Goal: Register for event/course: Sign up to attend an event or enroll in a course

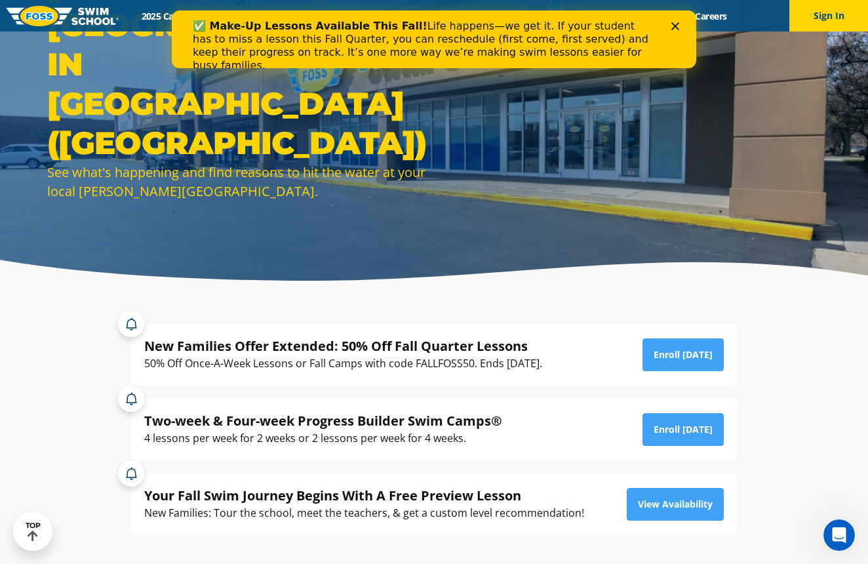
scroll to position [112, 0]
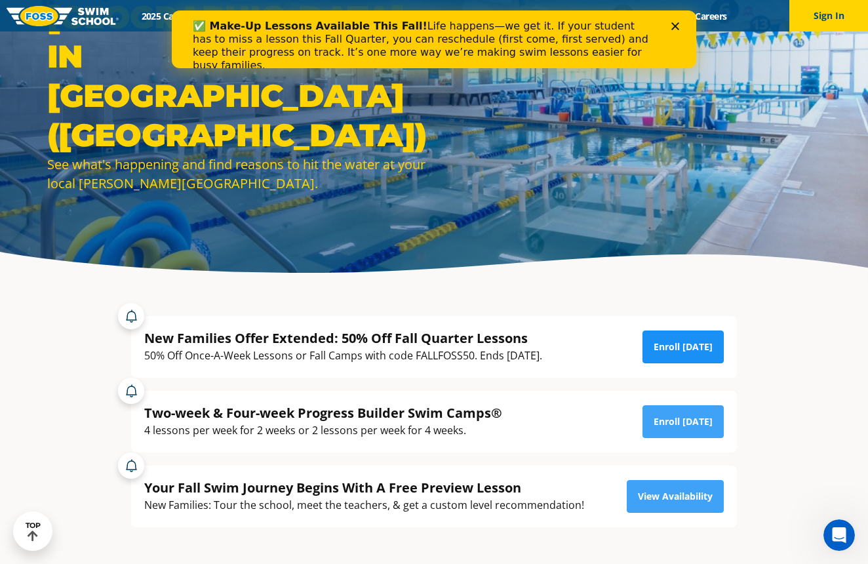
click at [682, 342] on link "Enroll Today" at bounding box center [682, 346] width 81 height 33
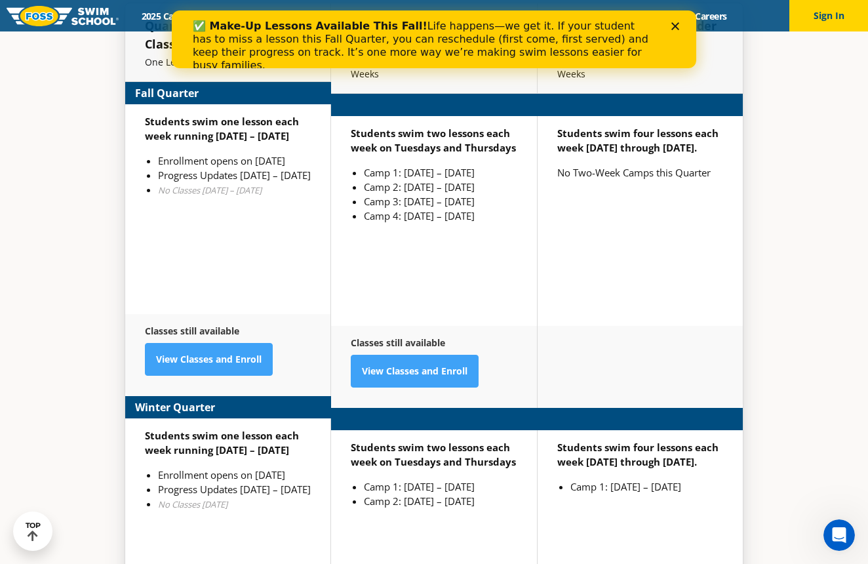
scroll to position [3199, 0]
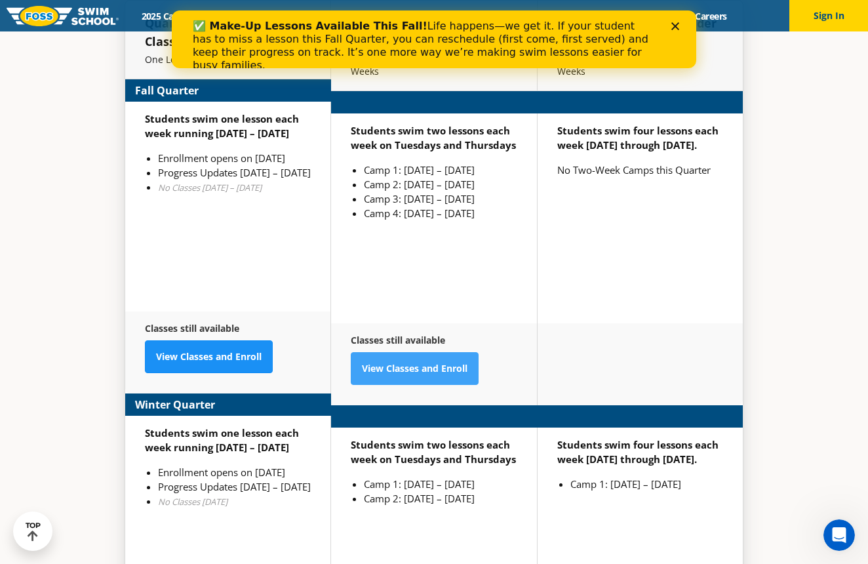
click at [245, 340] on link "View Classes and Enroll" at bounding box center [209, 356] width 128 height 33
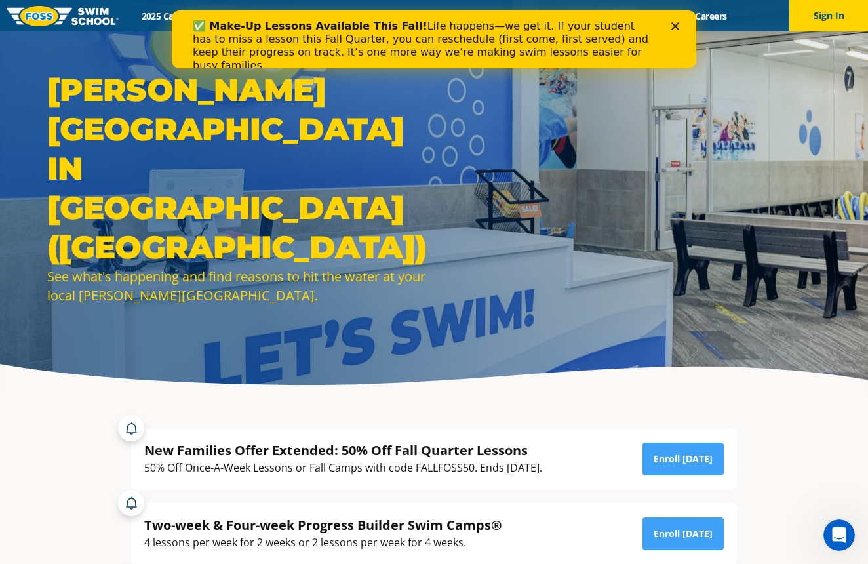
scroll to position [0, 0]
click at [672, 26] on icon "Close" at bounding box center [675, 26] width 8 height 8
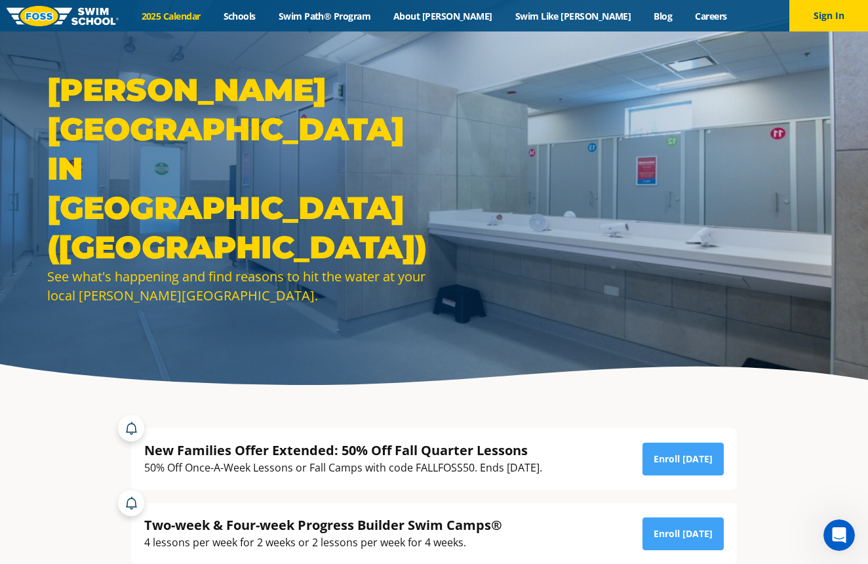
click at [212, 19] on link "2025 Calendar" at bounding box center [171, 16] width 82 height 12
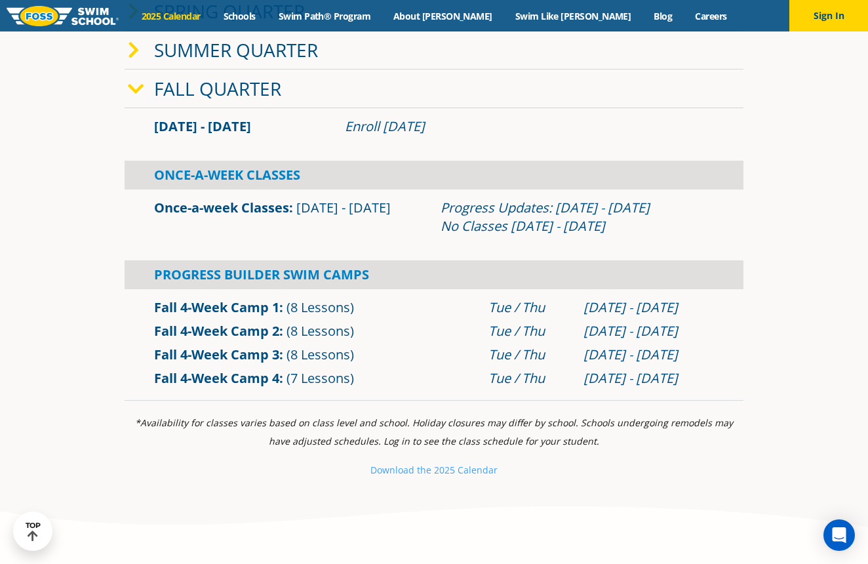
scroll to position [453, 0]
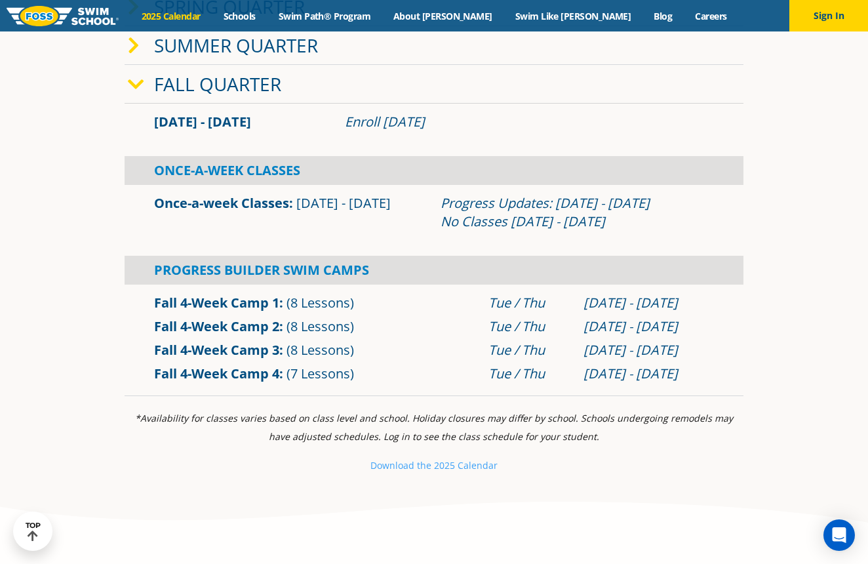
click at [282, 205] on link "Once-a-week Classes" at bounding box center [221, 203] width 135 height 18
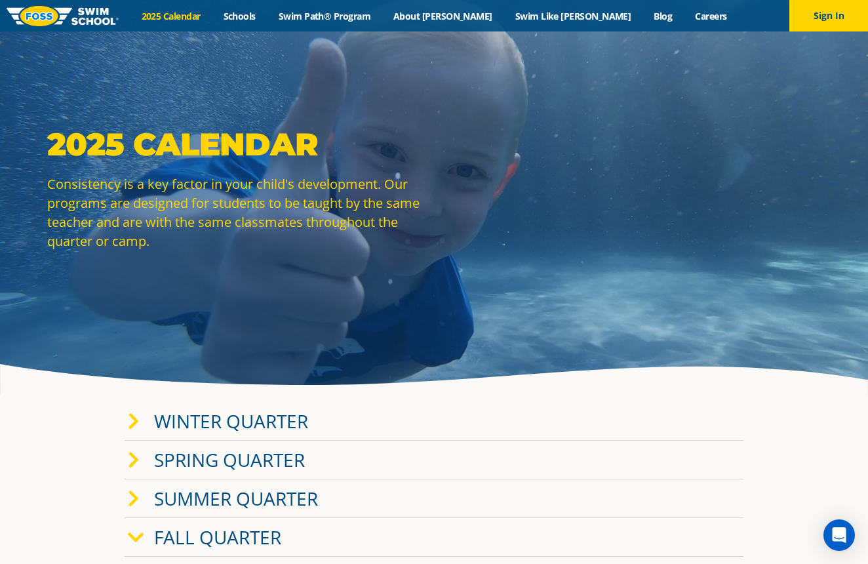
scroll to position [0, 0]
click at [843, 24] on button "Sign In" at bounding box center [828, 15] width 79 height 31
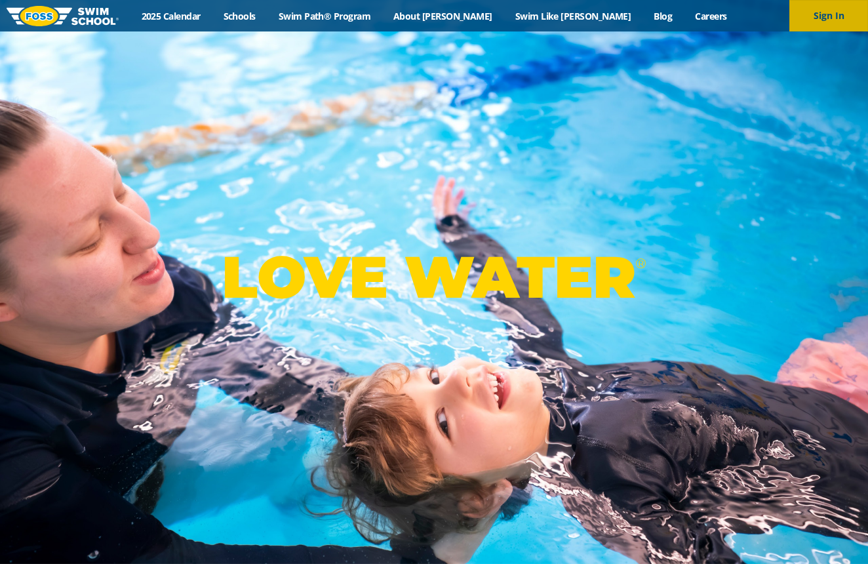
click at [839, 14] on button "Sign In" at bounding box center [828, 15] width 79 height 31
click at [818, 14] on button "Sign In" at bounding box center [828, 15] width 79 height 31
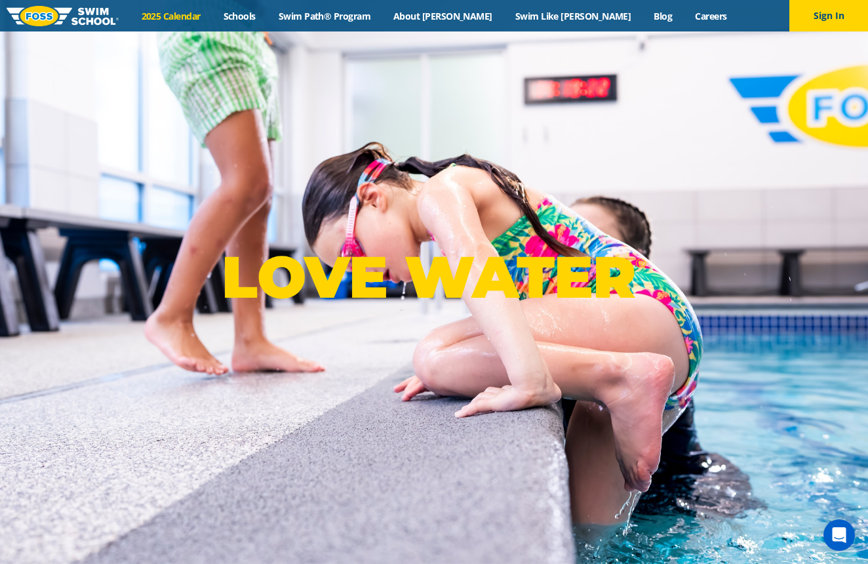
click at [212, 14] on link "2025 Calendar" at bounding box center [171, 16] width 82 height 12
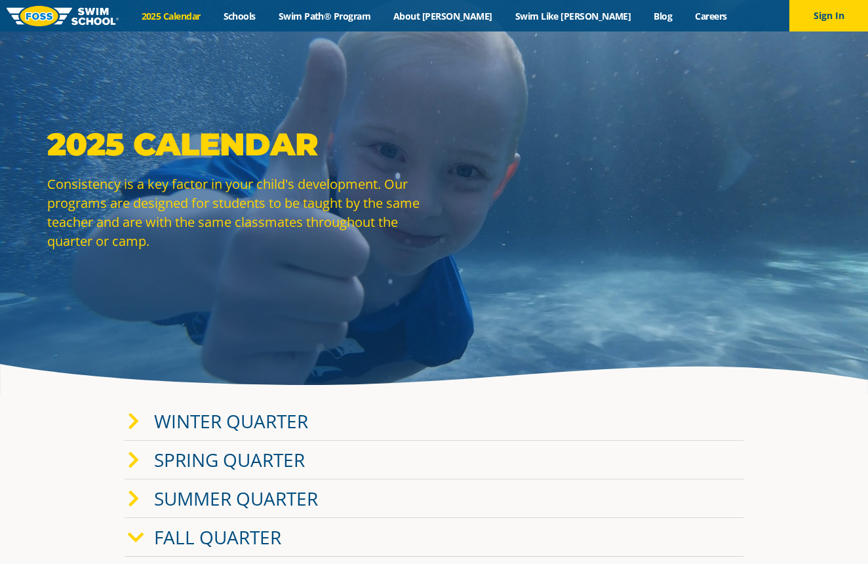
click at [250, 528] on link "Fall Quarter" at bounding box center [217, 536] width 127 height 25
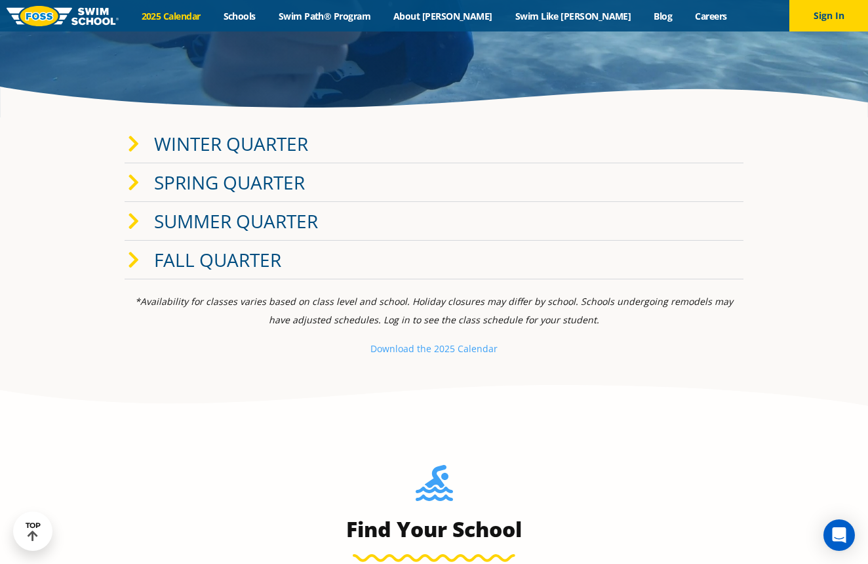
scroll to position [283, 0]
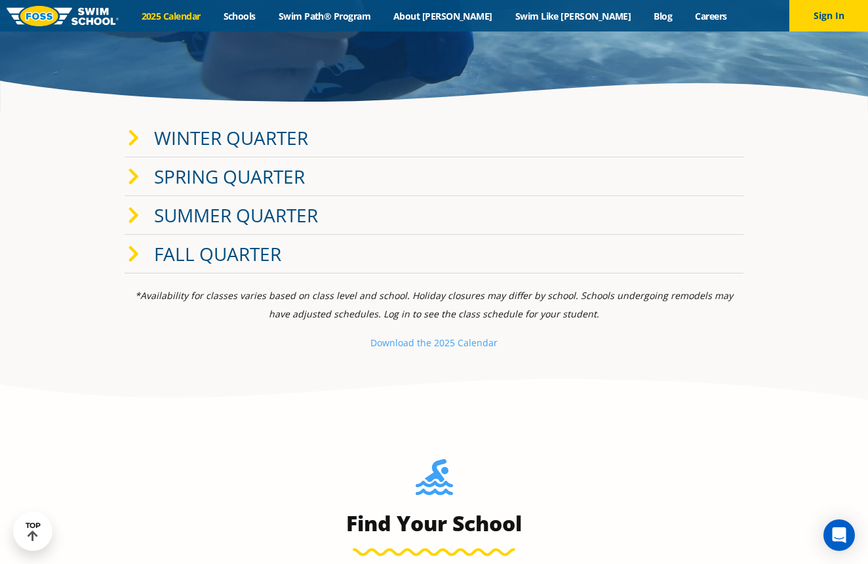
click at [195, 250] on link "Fall Quarter" at bounding box center [217, 253] width 127 height 25
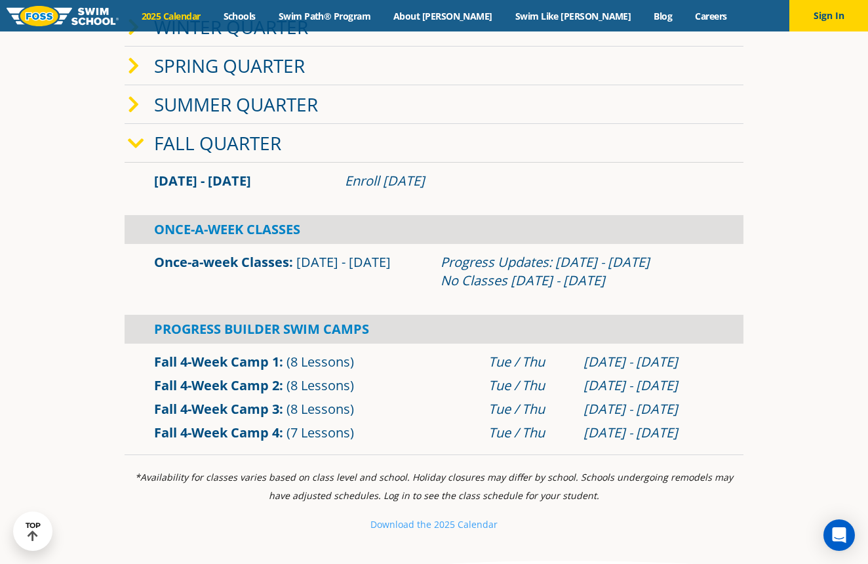
scroll to position [370, 0]
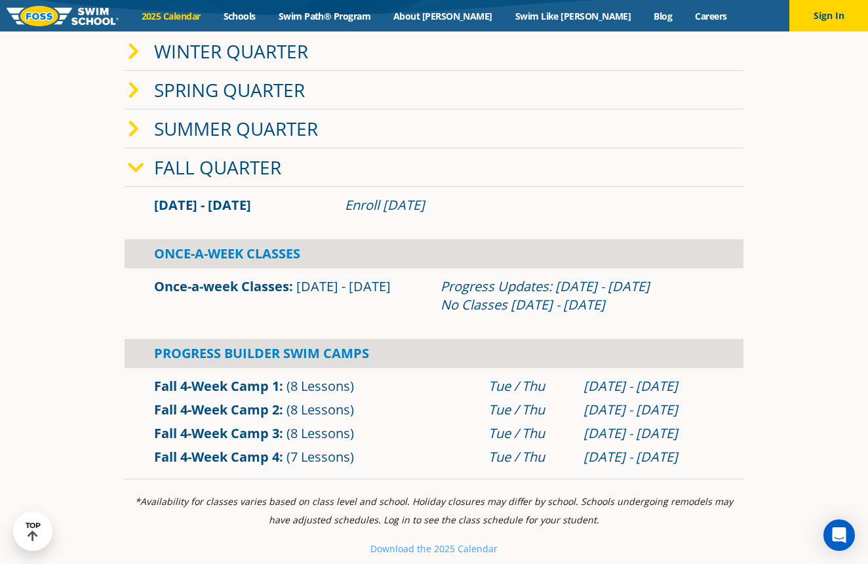
click at [273, 281] on link "Once-a-week Classes" at bounding box center [221, 286] width 135 height 18
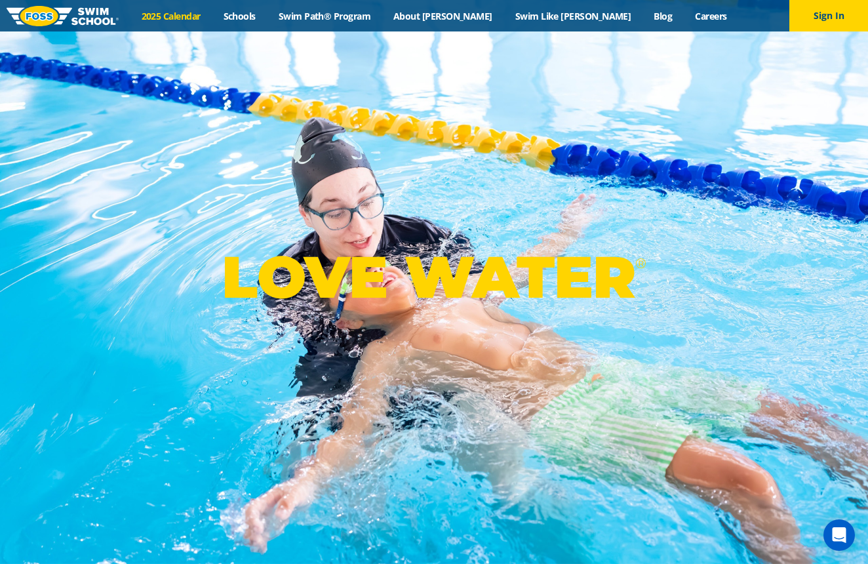
click at [212, 16] on link "2025 Calendar" at bounding box center [171, 16] width 82 height 12
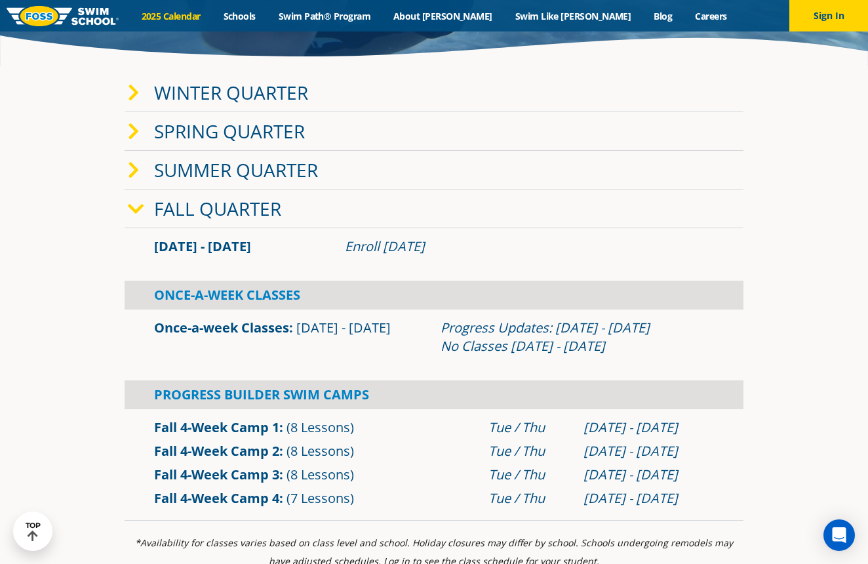
scroll to position [108, 0]
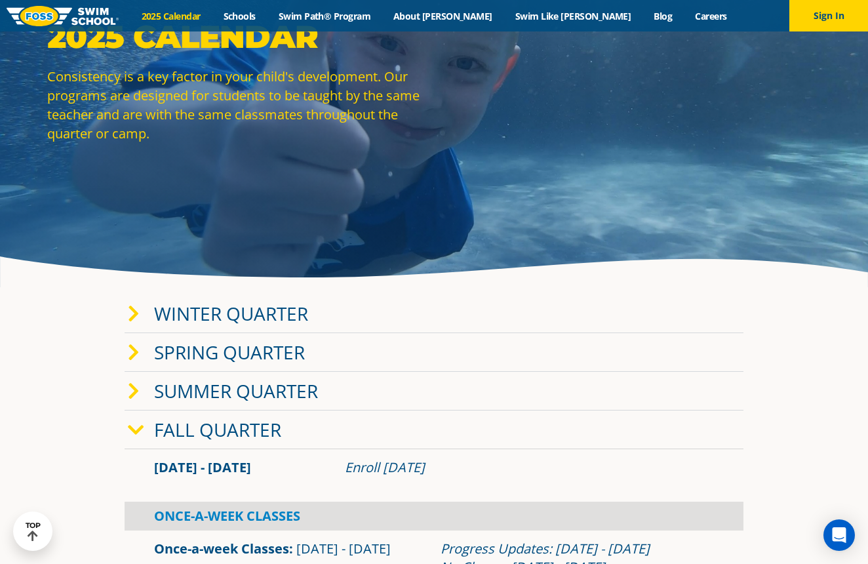
click at [227, 433] on link "Fall Quarter" at bounding box center [217, 429] width 127 height 25
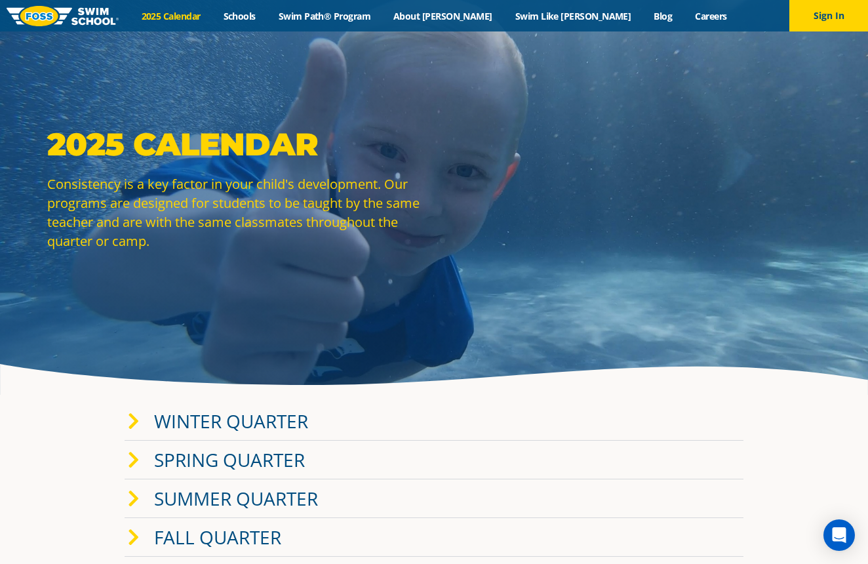
scroll to position [0, 0]
click at [267, 16] on link "Schools" at bounding box center [239, 16] width 55 height 12
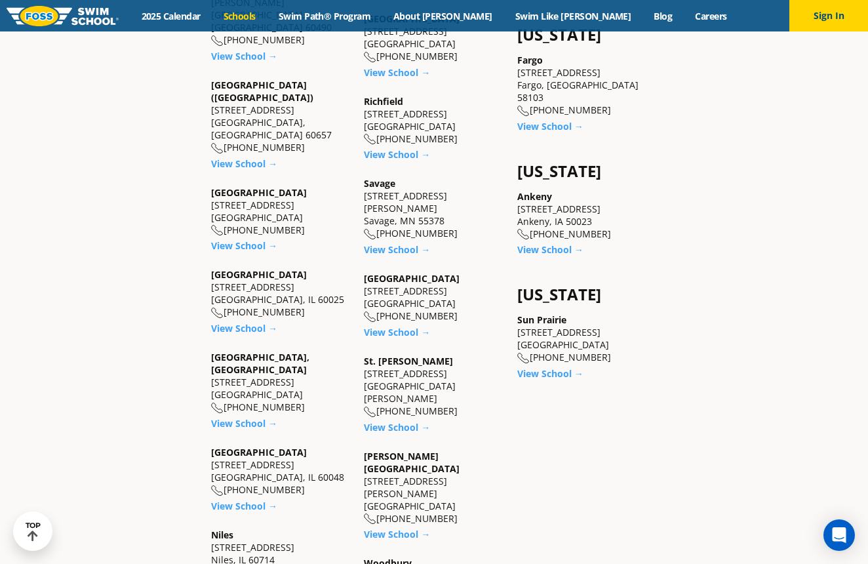
scroll to position [1007, 0]
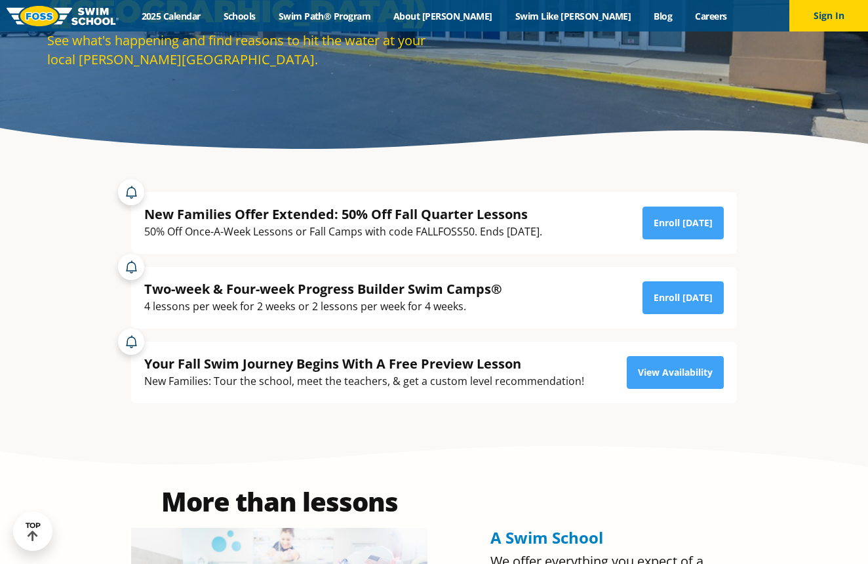
scroll to position [247, 0]
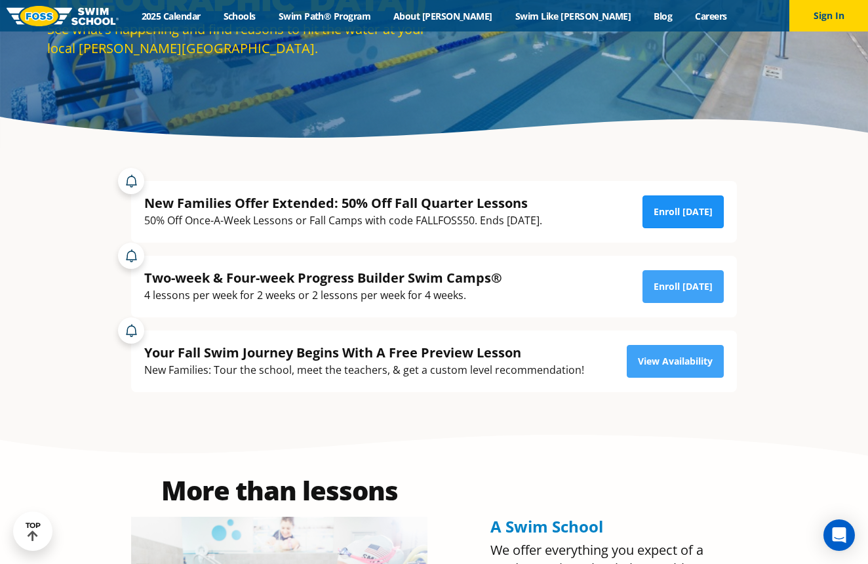
click at [664, 213] on link "Enroll Today" at bounding box center [682, 211] width 81 height 33
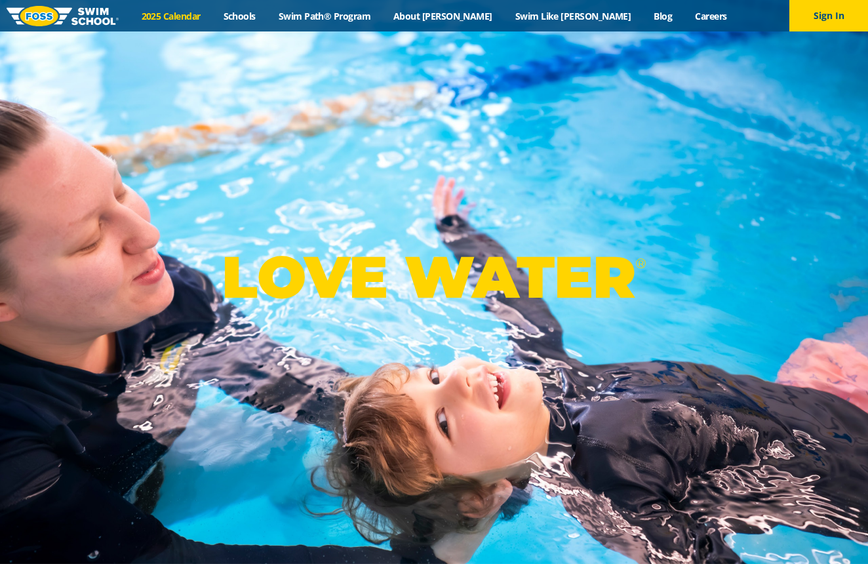
click at [212, 12] on link "2025 Calendar" at bounding box center [171, 16] width 82 height 12
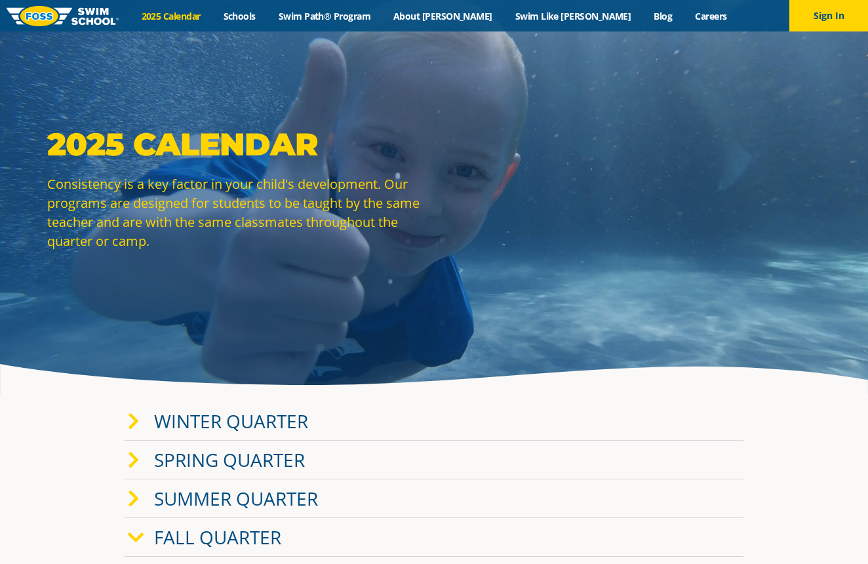
scroll to position [46, 0]
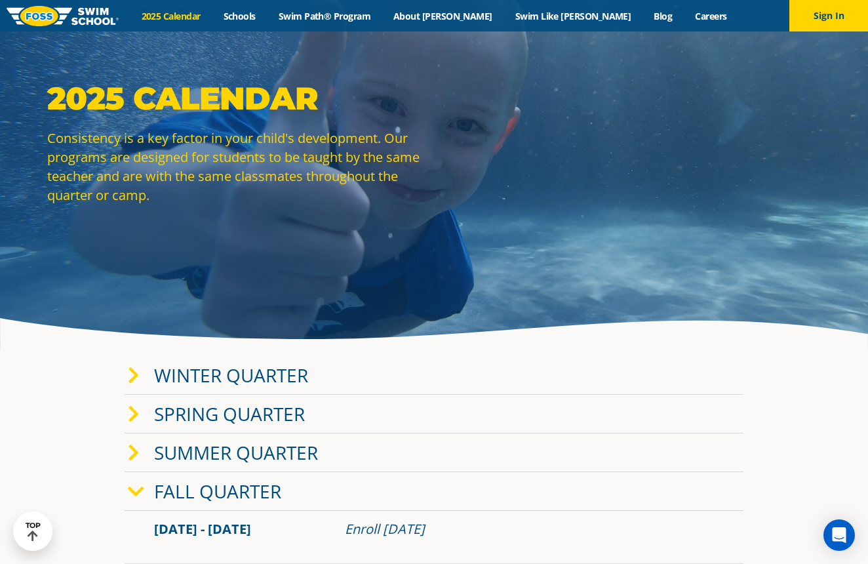
click at [239, 488] on link "Fall Quarter" at bounding box center [217, 491] width 127 height 25
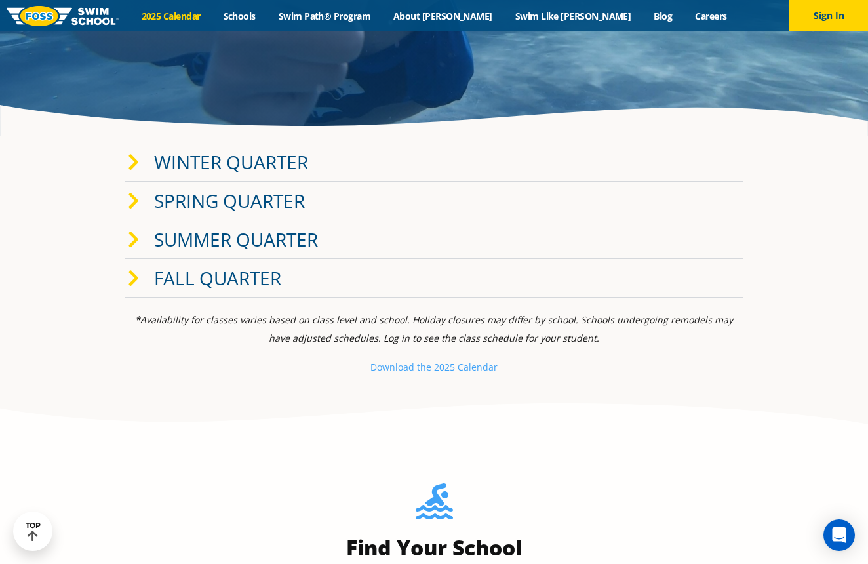
scroll to position [404, 0]
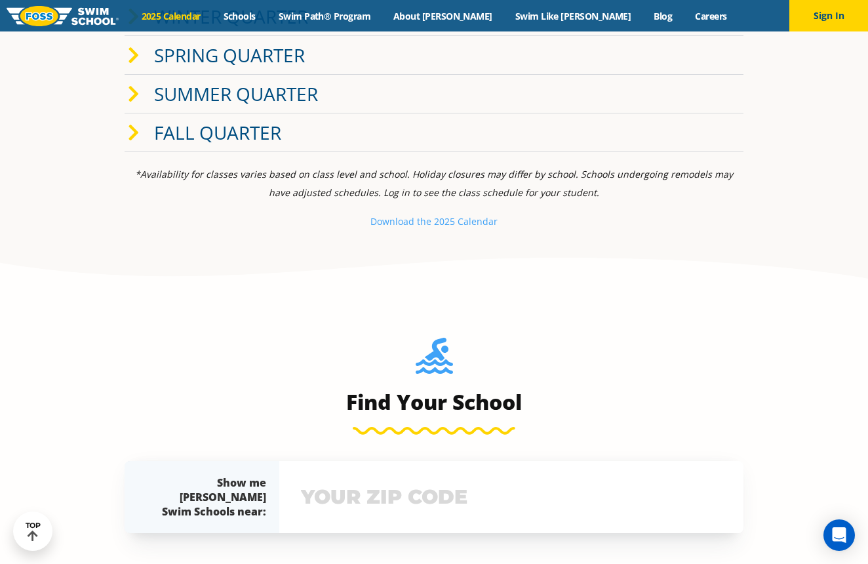
click at [234, 127] on link "Fall Quarter" at bounding box center [217, 132] width 127 height 25
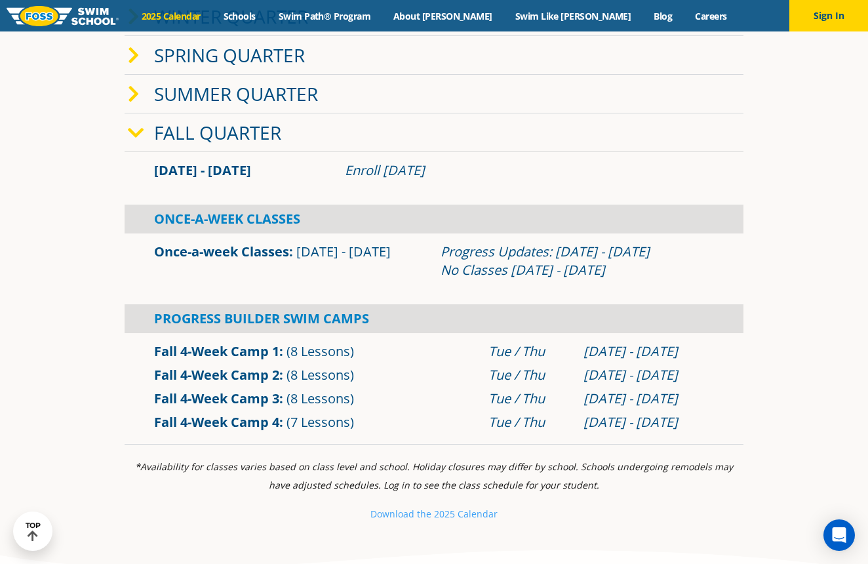
click at [280, 252] on link "Once-a-week Classes" at bounding box center [221, 252] width 135 height 18
